Goal: Obtain resource: Download file/media

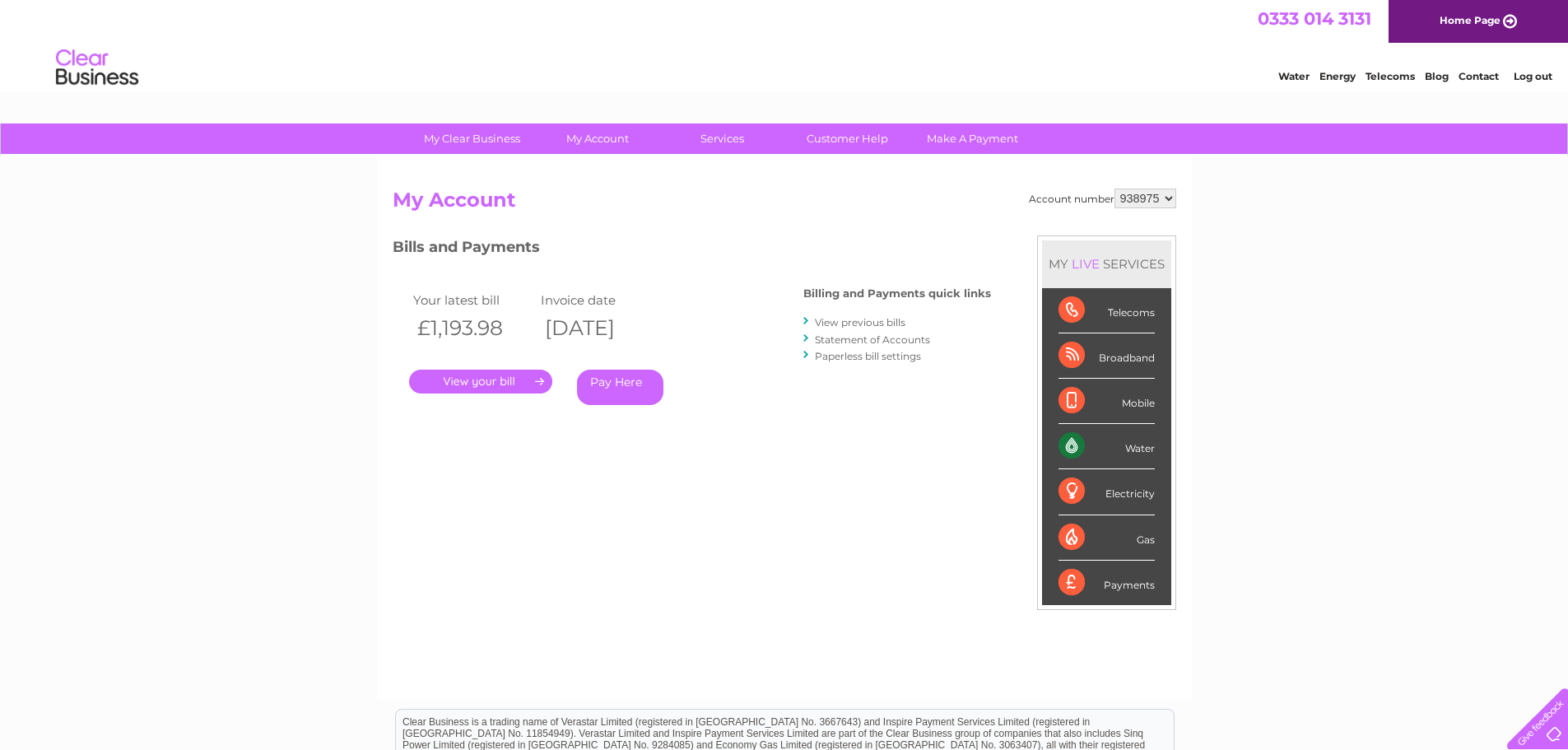
click at [478, 378] on link "." at bounding box center [480, 382] width 144 height 24
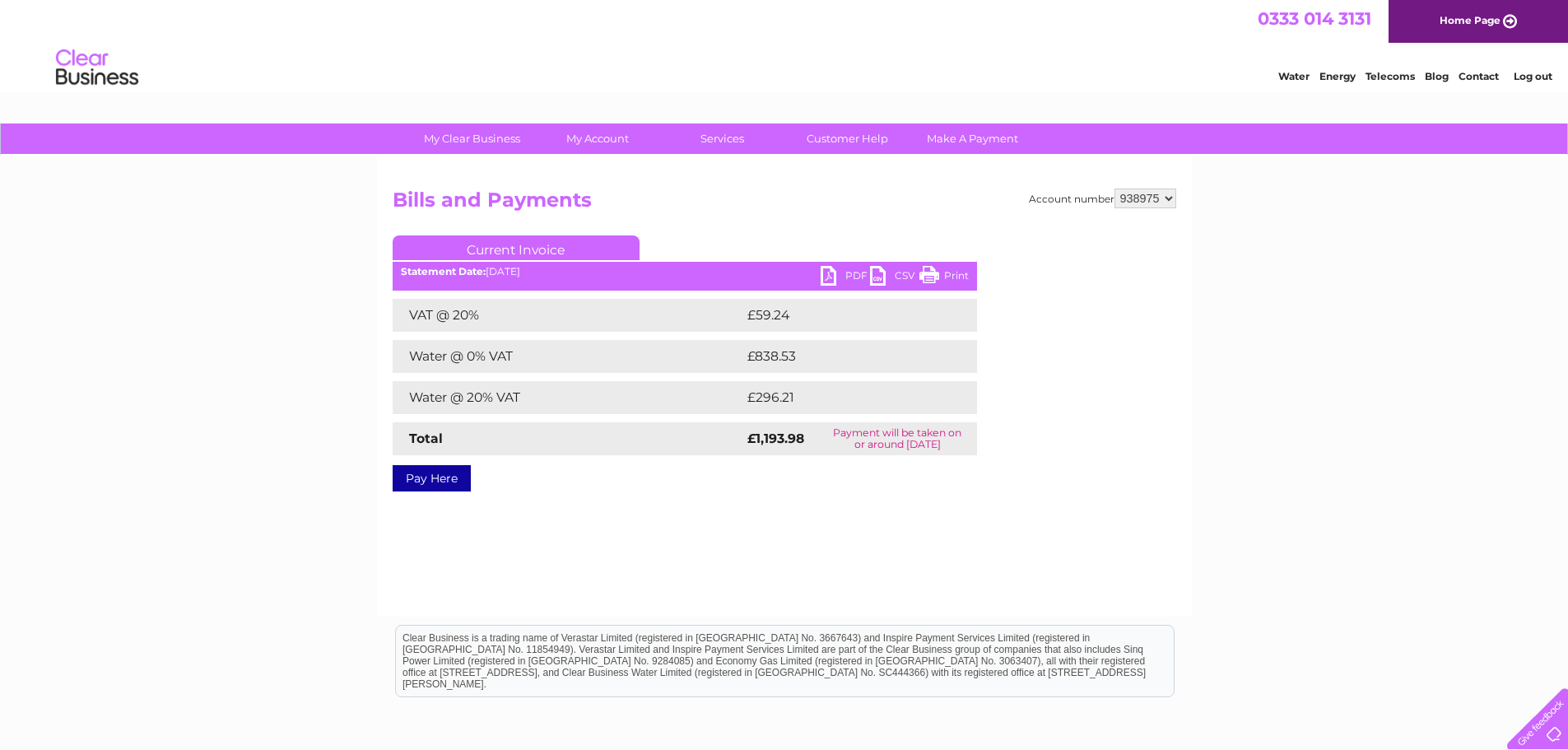
click at [828, 269] on link "PDF" at bounding box center [846, 278] width 49 height 24
